Goal: Task Accomplishment & Management: Use online tool/utility

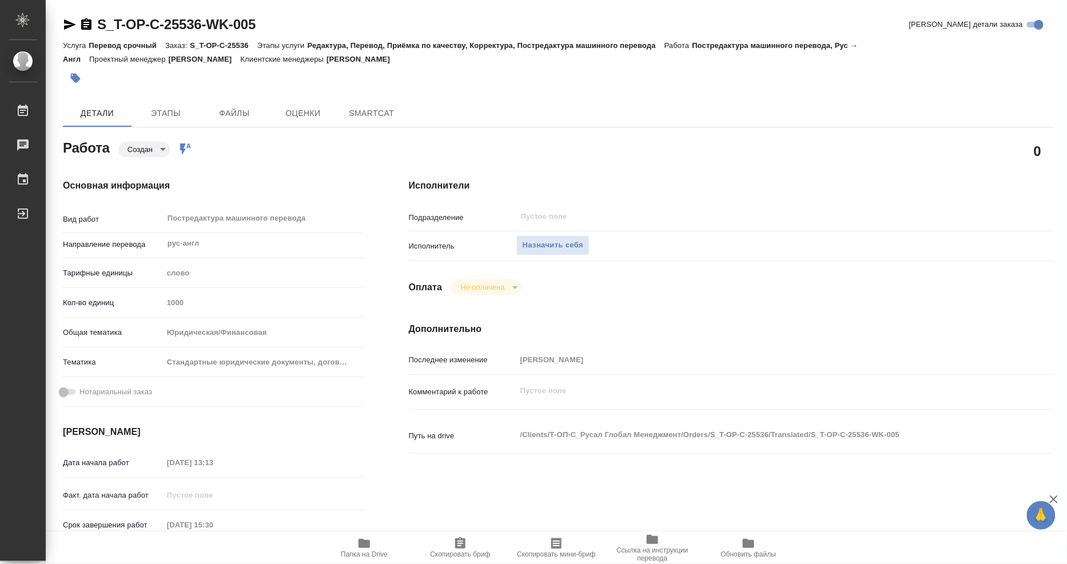
type textarea "x"
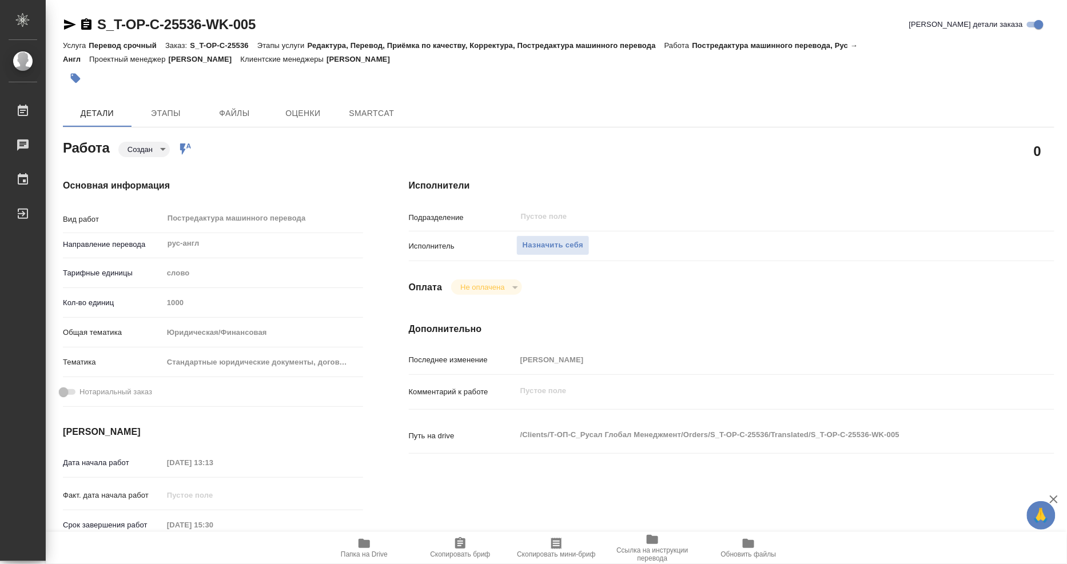
type textarea "x"
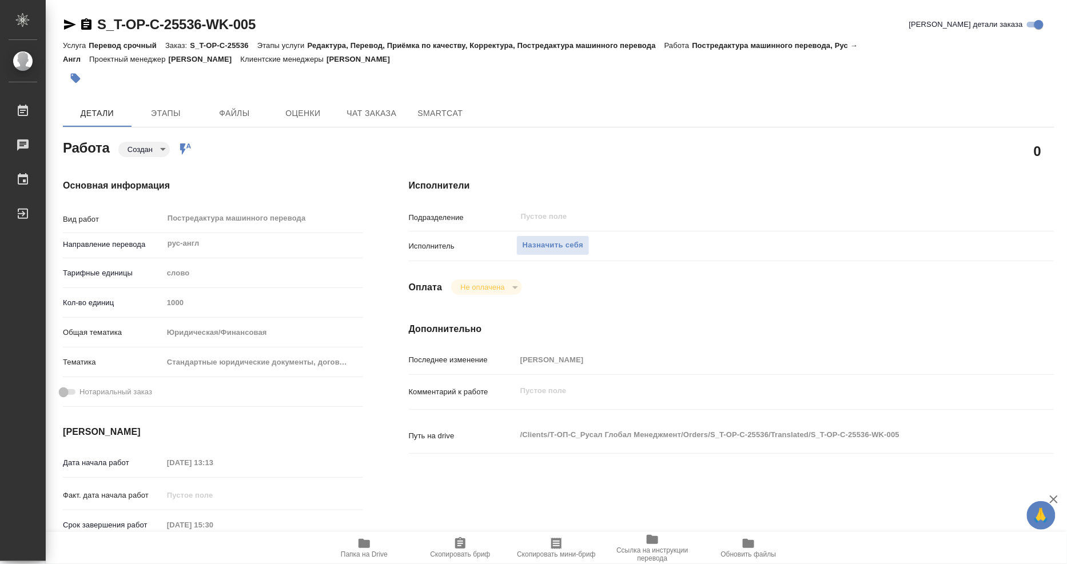
type textarea "x"
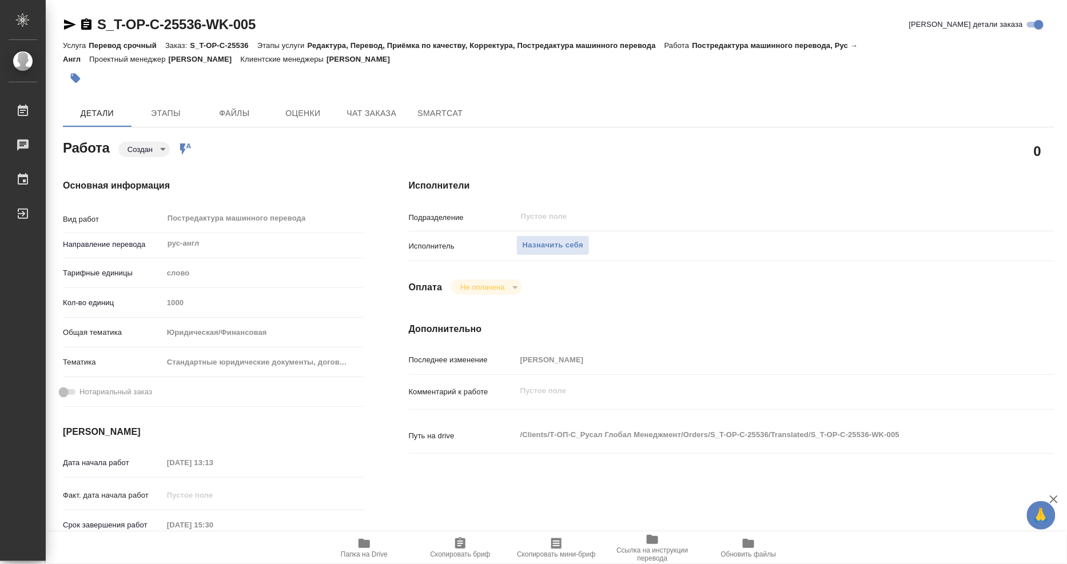
type textarea "x"
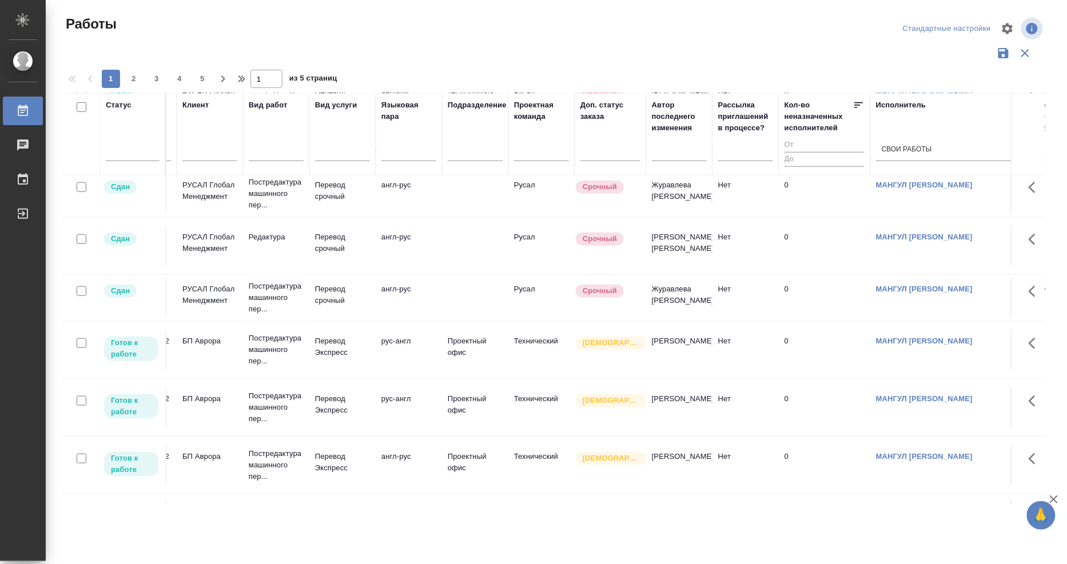
scroll to position [317, 0]
